Goal: Task Accomplishment & Management: Manage account settings

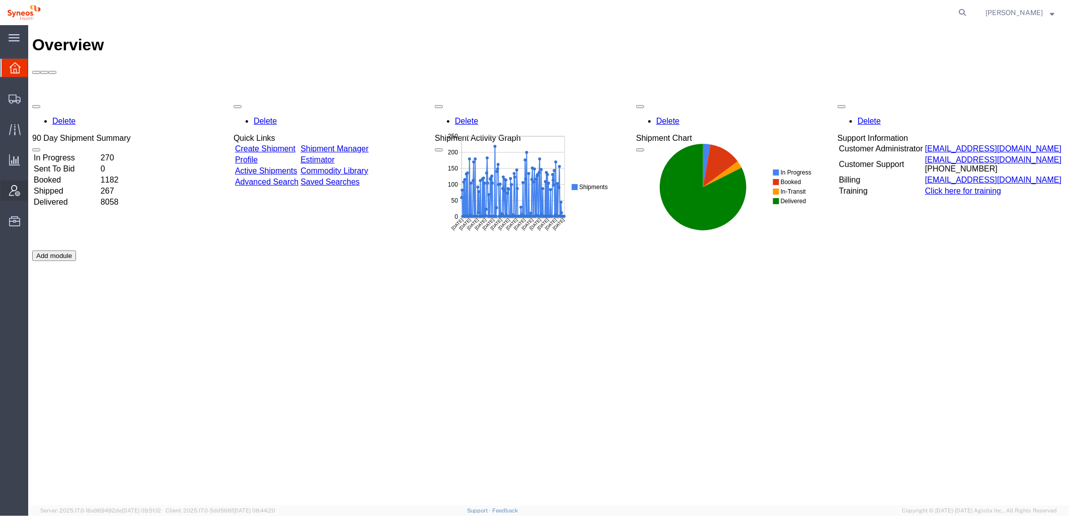
click at [16, 193] on icon at bounding box center [14, 190] width 11 height 11
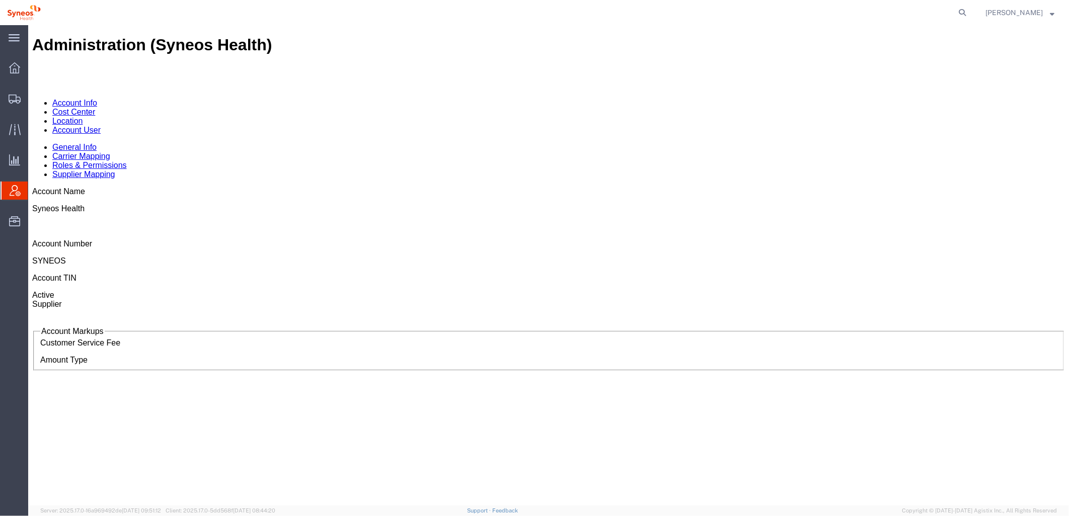
click at [100, 125] on link "Account User" at bounding box center [76, 129] width 48 height 9
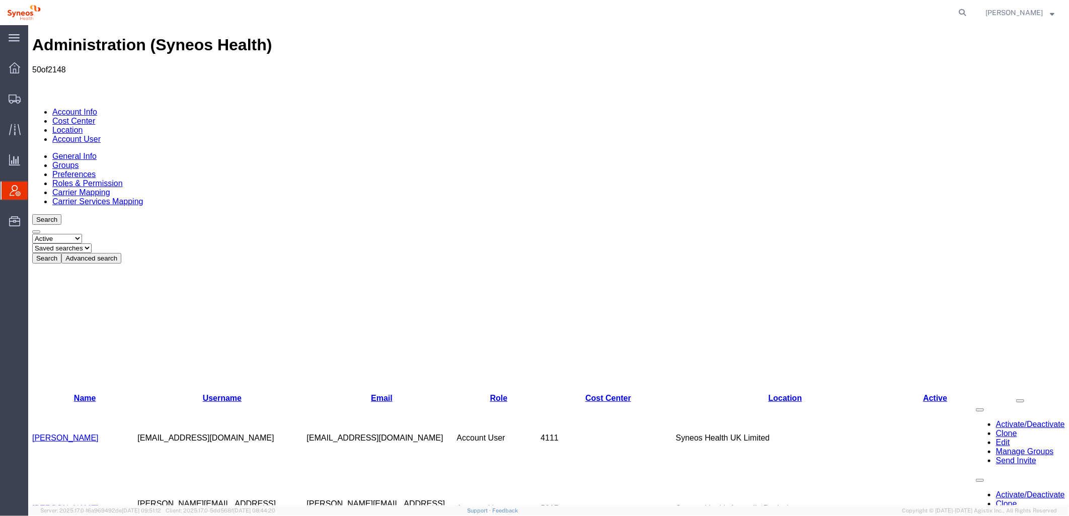
click at [121, 253] on button "Advanced search" at bounding box center [91, 258] width 60 height 11
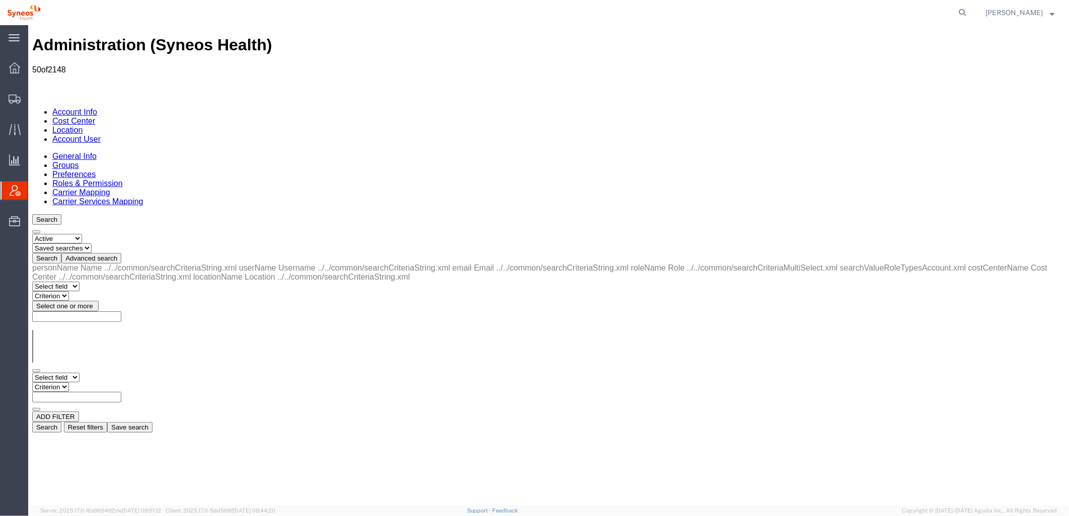
click at [79, 372] on select "Select field Cost Center Email Location Name Role Username" at bounding box center [55, 377] width 47 height 10
select select "locationName"
click at [32, 372] on select "Select field Cost Center Email Location Name Role Username" at bounding box center [55, 377] width 47 height 10
click at [92, 382] on select "Criterion contains does not contain is is blank is not blank starts with" at bounding box center [62, 387] width 60 height 10
select select "contains"
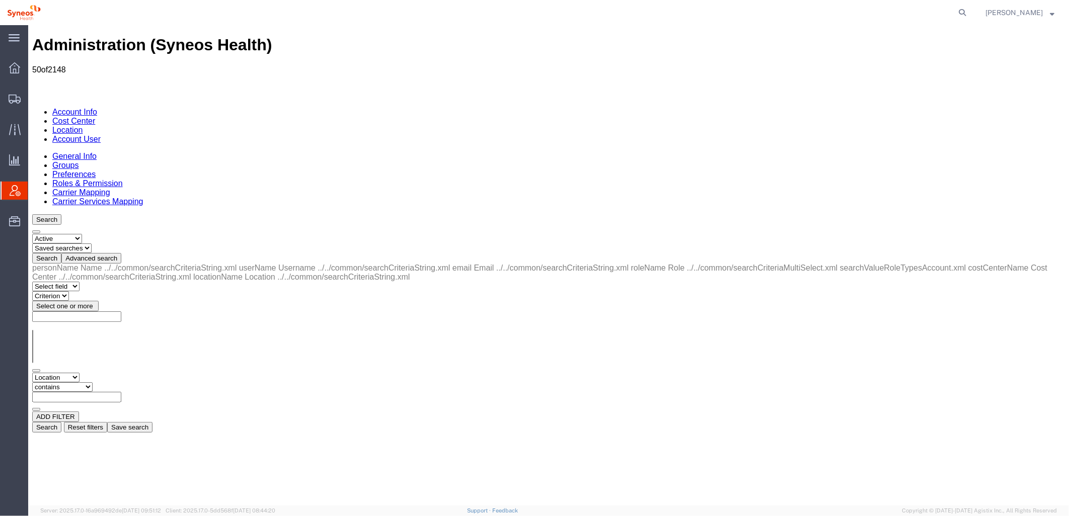
click at [92, 382] on select "Criterion contains does not contain is is blank is not blank starts with" at bounding box center [62, 387] width 60 height 10
click at [121, 392] on input "text" at bounding box center [76, 397] width 89 height 11
type input "zdnu"
click at [893, 372] on div "Select field Cost Center Email Location Name Role Username Criterion contains d…" at bounding box center [548, 391] width 1033 height 39
click at [61, 422] on button "Search" at bounding box center [46, 427] width 29 height 11
